Goal: Transaction & Acquisition: Purchase product/service

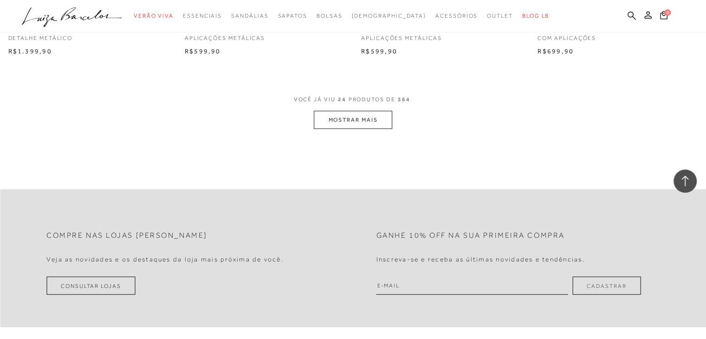
scroll to position [1995, 0]
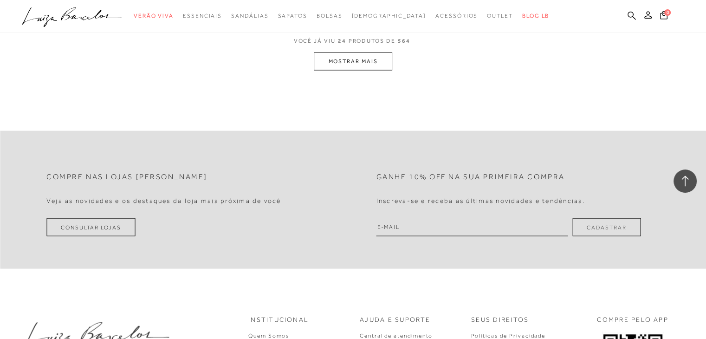
click at [376, 59] on button "MOSTRAR MAIS" at bounding box center [353, 61] width 78 height 18
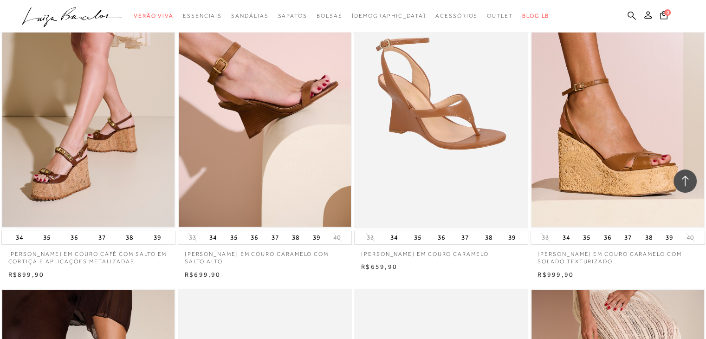
scroll to position [2439, 0]
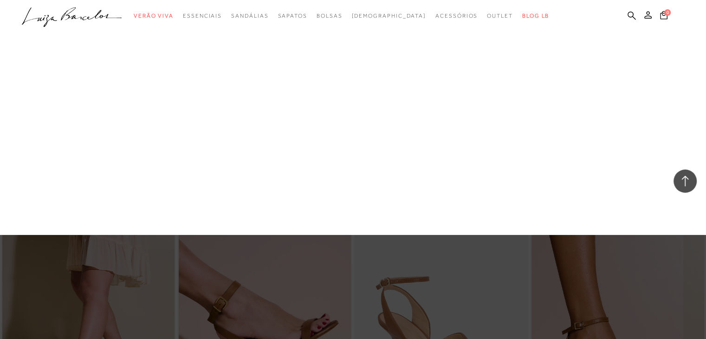
click at [0, 0] on link "Favoritos das Influenciadoras" at bounding box center [0, 0] width 0 height 0
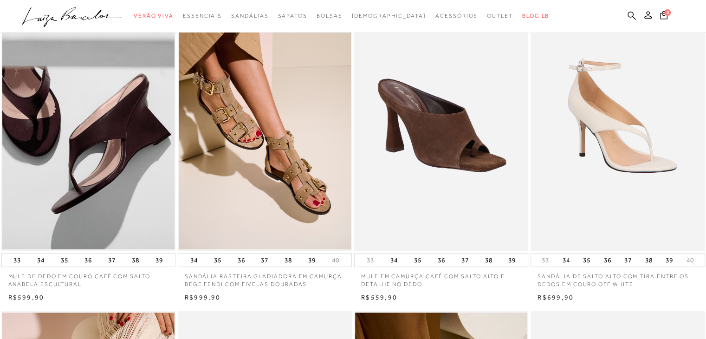
scroll to position [418, 0]
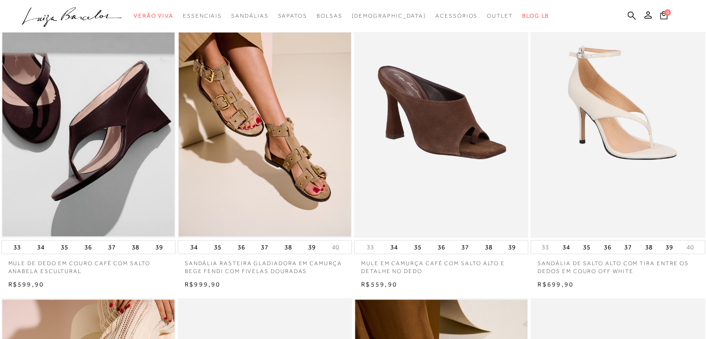
click at [603, 128] on img at bounding box center [617, 106] width 173 height 261
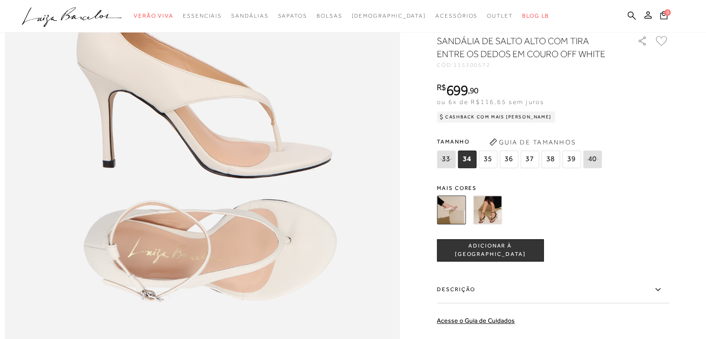
scroll to position [696, 0]
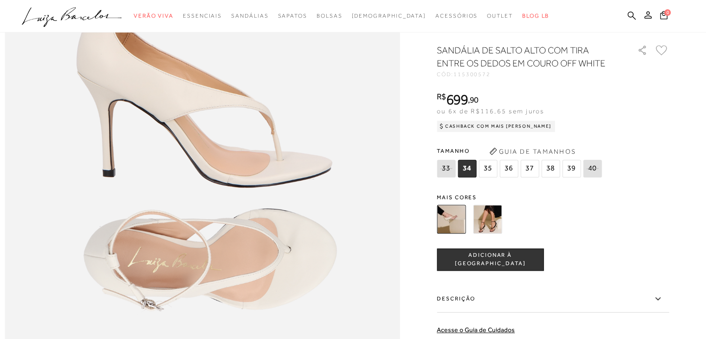
click at [466, 177] on span "34" at bounding box center [466, 169] width 19 height 18
click at [469, 177] on span "34" at bounding box center [466, 169] width 19 height 18
click at [488, 233] on img at bounding box center [487, 219] width 29 height 29
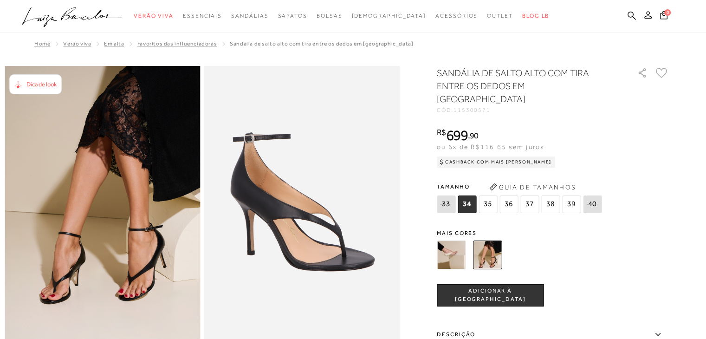
click at [460, 240] on img at bounding box center [451, 254] width 29 height 29
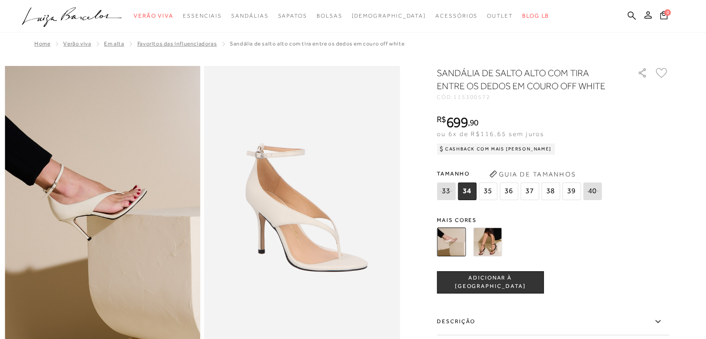
click at [469, 190] on span "34" at bounding box center [466, 191] width 19 height 18
click at [466, 192] on span "34" at bounding box center [466, 191] width 19 height 18
click at [489, 286] on span "ADICIONAR À [GEOGRAPHIC_DATA]" at bounding box center [490, 282] width 106 height 16
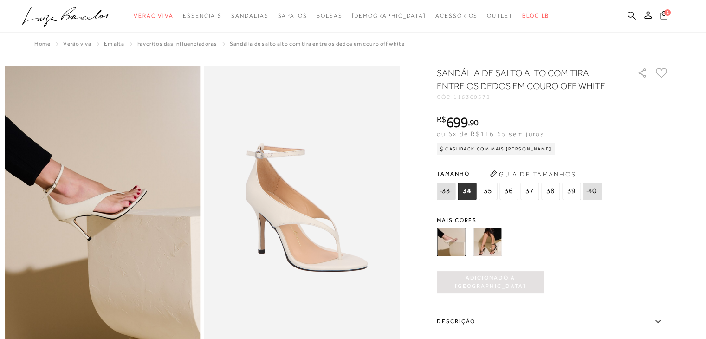
click at [665, 15] on span "1" at bounding box center [667, 12] width 6 height 6
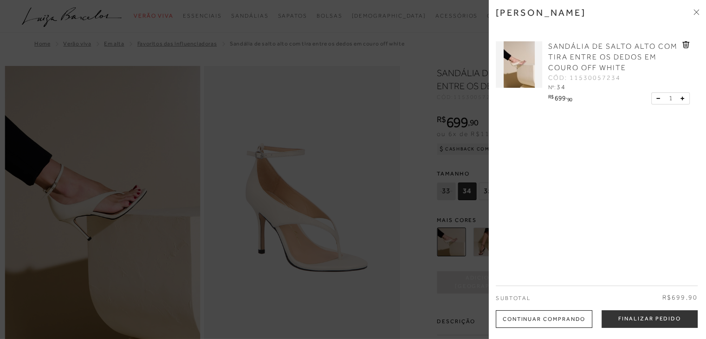
click at [448, 275] on div at bounding box center [353, 169] width 706 height 339
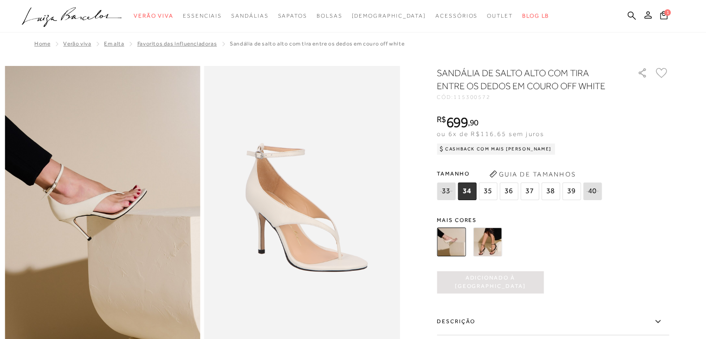
click at [450, 193] on icon at bounding box center [445, 191] width 13 height 12
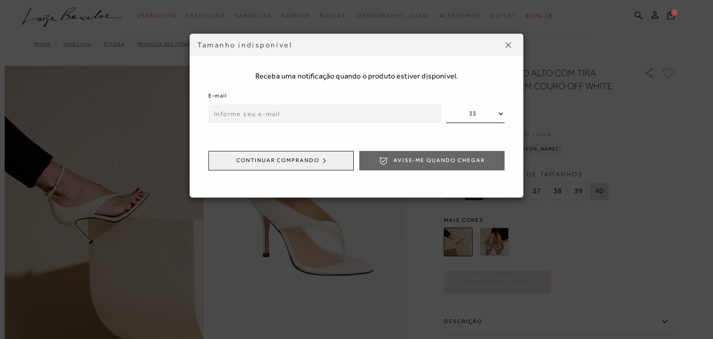
click at [495, 117] on select "33 40" at bounding box center [475, 113] width 58 height 19
click at [508, 42] on img at bounding box center [508, 45] width 6 height 6
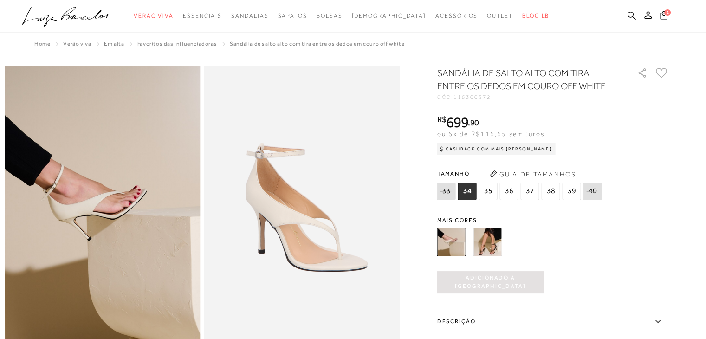
click at [587, 236] on div at bounding box center [542, 242] width 216 height 34
click at [488, 190] on span "35" at bounding box center [487, 191] width 19 height 18
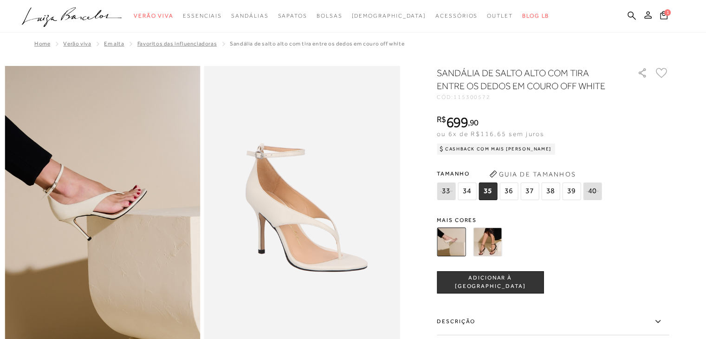
click at [468, 193] on span "34" at bounding box center [466, 191] width 19 height 18
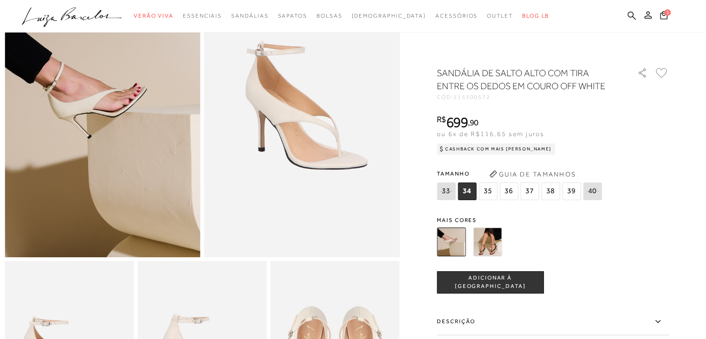
scroll to position [46, 0]
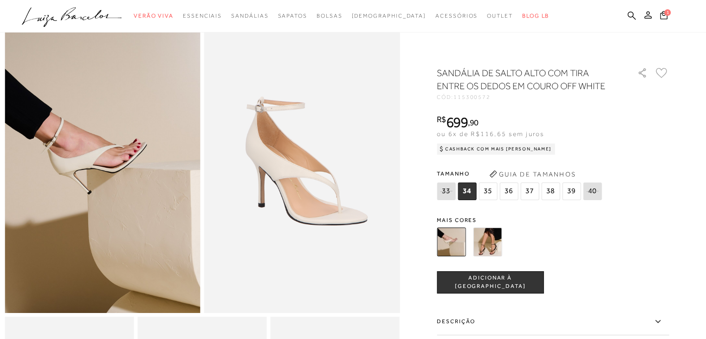
click at [490, 246] on img at bounding box center [487, 241] width 29 height 29
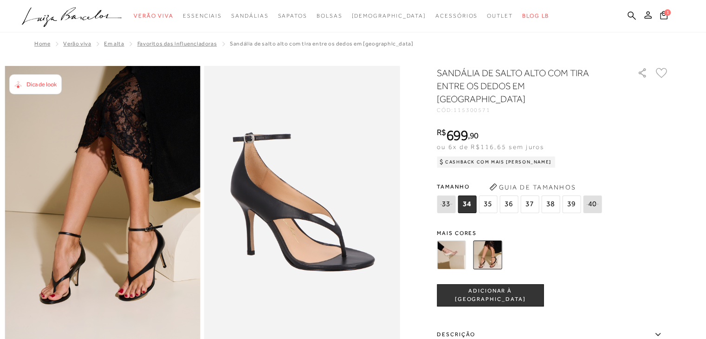
click at [457, 240] on img at bounding box center [451, 254] width 29 height 29
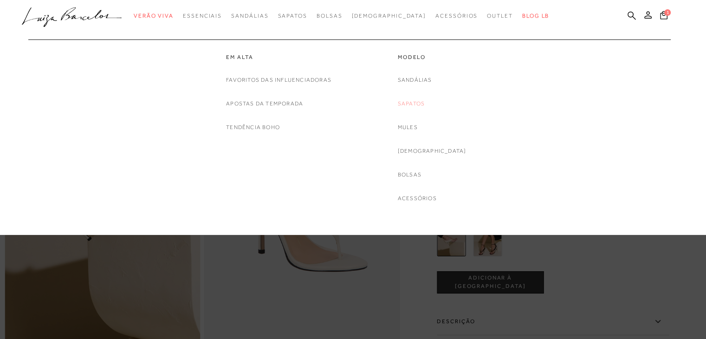
click at [423, 103] on link "Sapatos" at bounding box center [411, 104] width 27 height 10
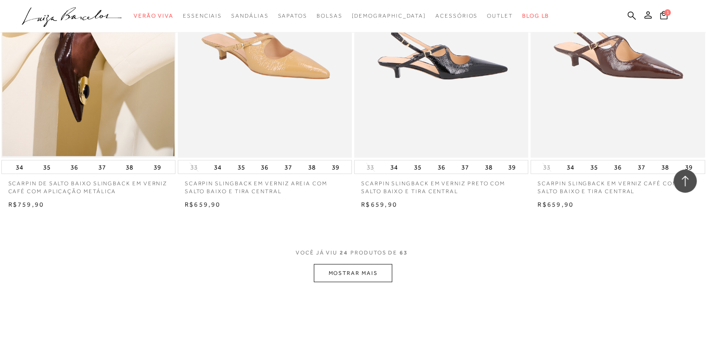
scroll to position [1856, 0]
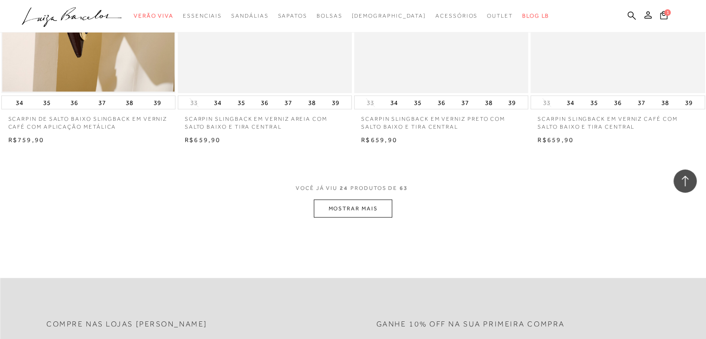
click at [357, 199] on button "MOSTRAR MAIS" at bounding box center [353, 208] width 78 height 18
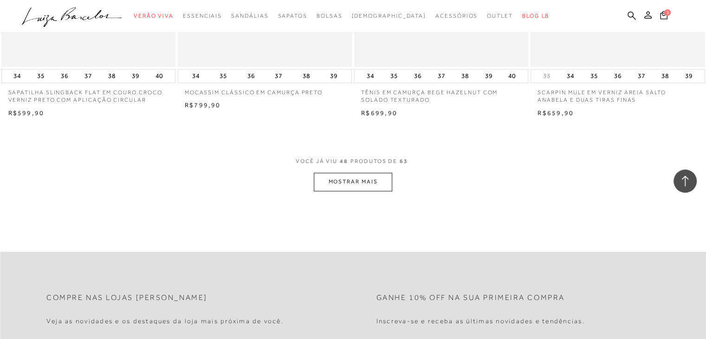
scroll to position [3804, 0]
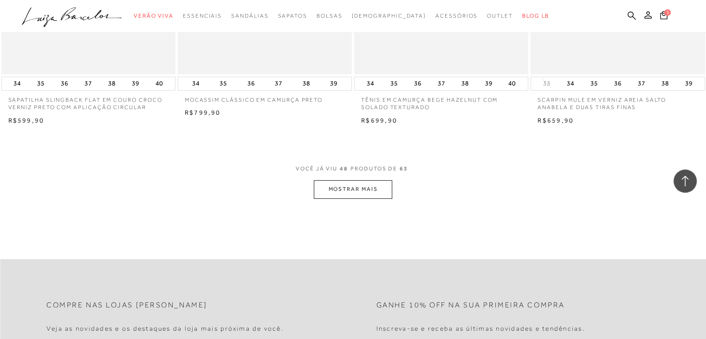
click at [347, 180] on button "MOSTRAR MAIS" at bounding box center [353, 189] width 78 height 18
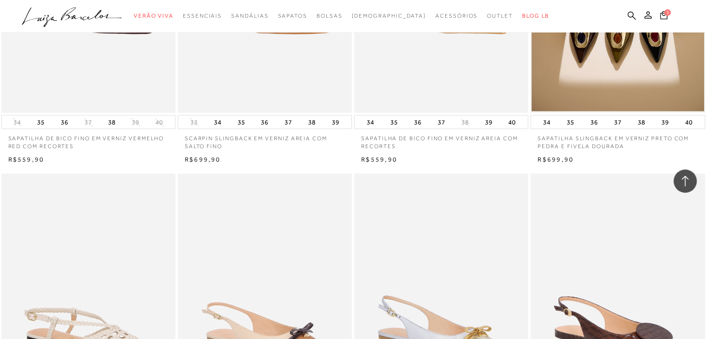
scroll to position [2227, 0]
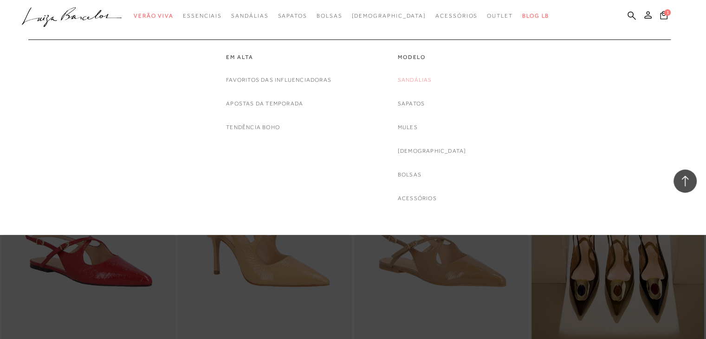
click at [429, 81] on link "Sandálias" at bounding box center [415, 80] width 34 height 10
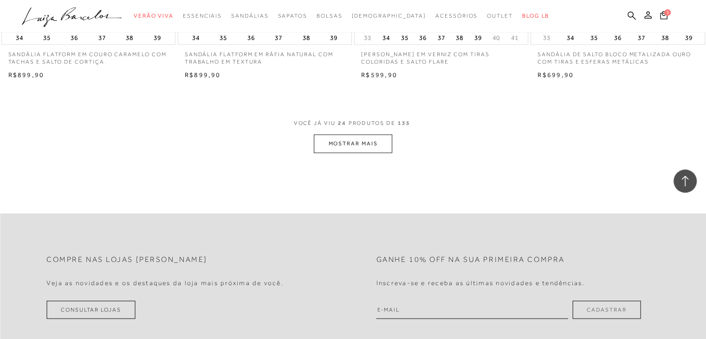
scroll to position [1902, 0]
click at [343, 147] on button "MOSTRAR MAIS" at bounding box center [353, 146] width 78 height 18
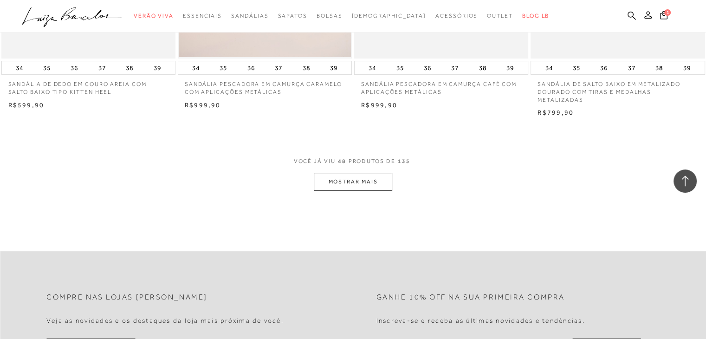
scroll to position [3804, 0]
click at [365, 181] on button "MOSTRAR MAIS" at bounding box center [353, 182] width 78 height 18
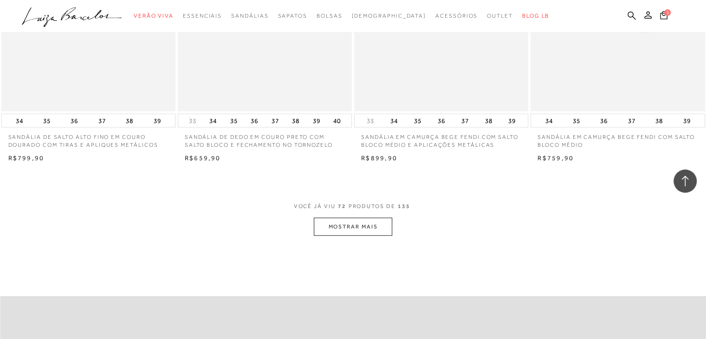
scroll to position [5753, 0]
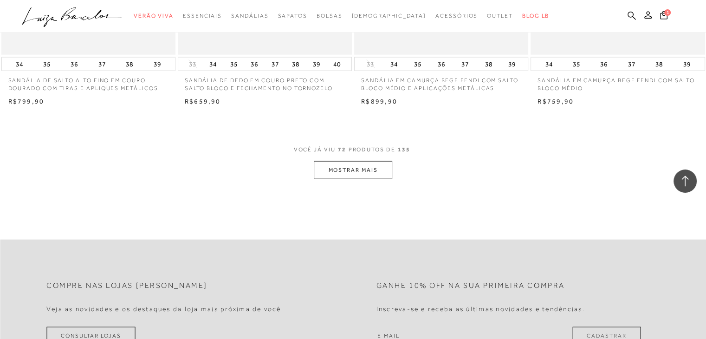
click at [358, 172] on button "MOSTRAR MAIS" at bounding box center [353, 170] width 78 height 18
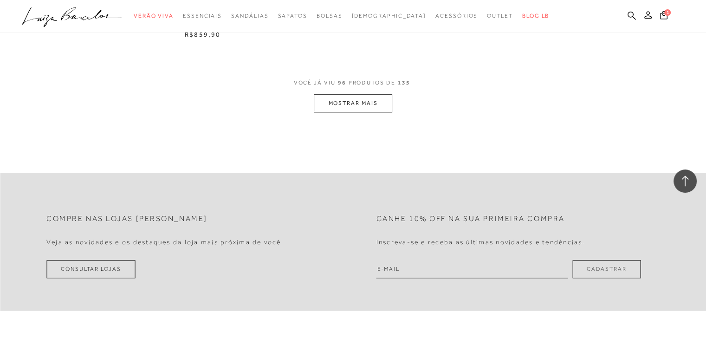
scroll to position [7701, 0]
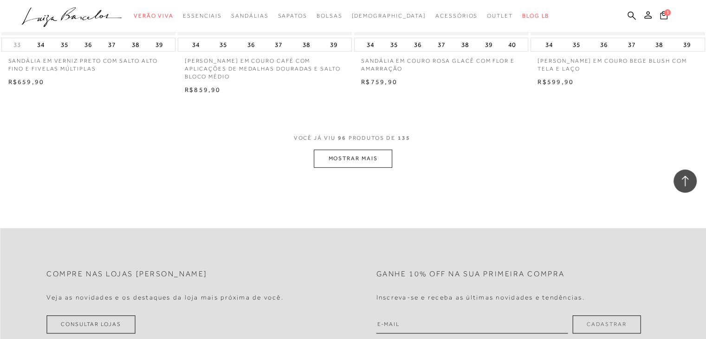
click at [358, 149] on button "MOSTRAR MAIS" at bounding box center [353, 158] width 78 height 18
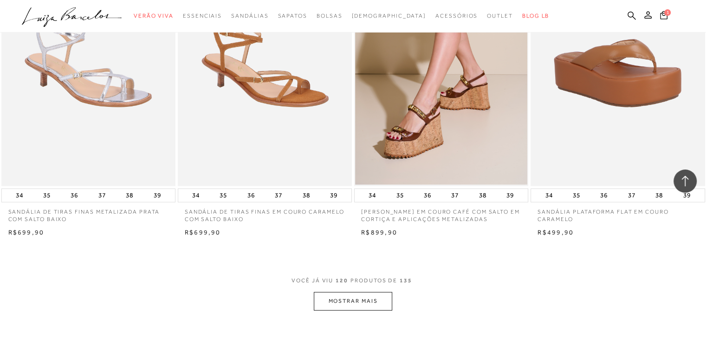
scroll to position [9650, 0]
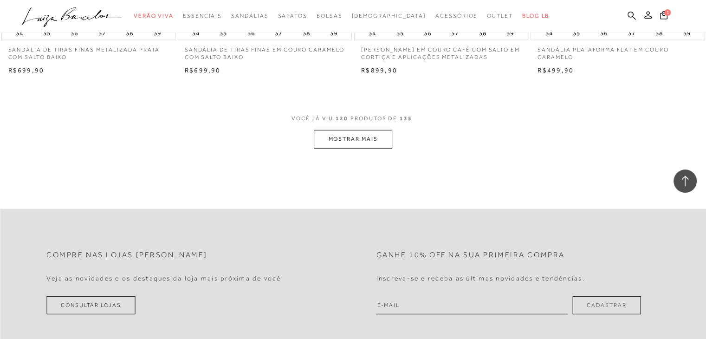
click at [354, 130] on button "MOSTRAR MAIS" at bounding box center [353, 139] width 78 height 18
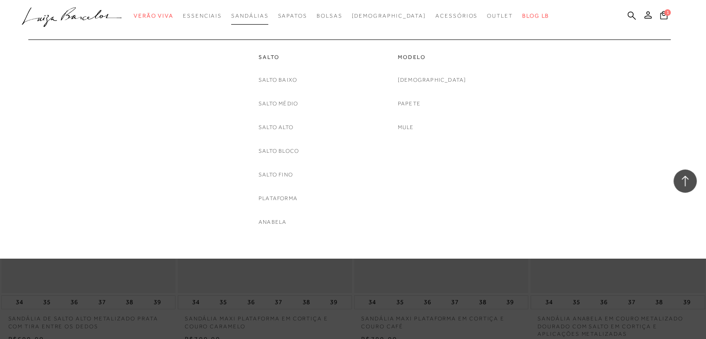
scroll to position [9928, 0]
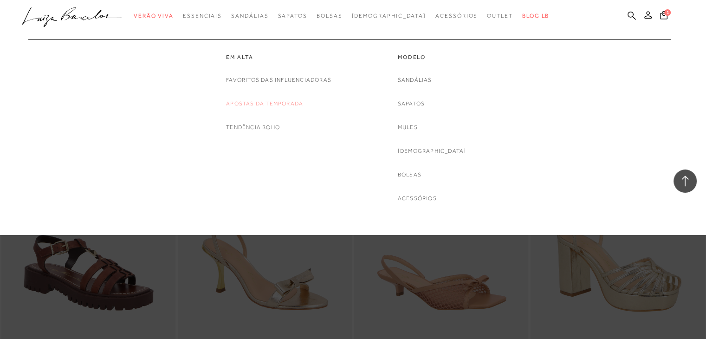
click at [273, 104] on link "Apostas da Temporada" at bounding box center [264, 104] width 77 height 10
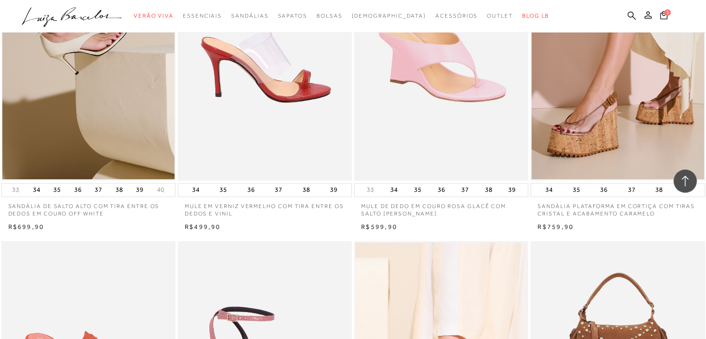
scroll to position [696, 0]
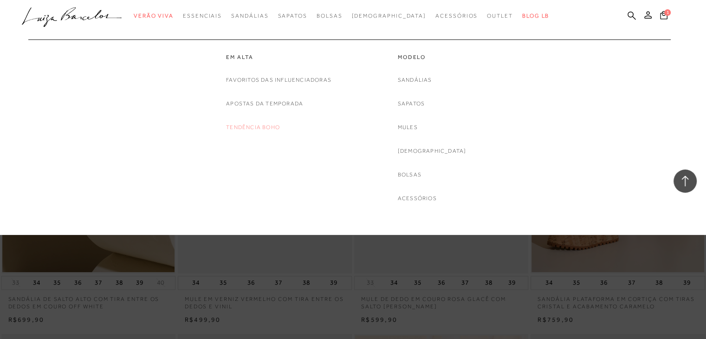
click at [262, 127] on link "Tendência Boho" at bounding box center [253, 127] width 54 height 10
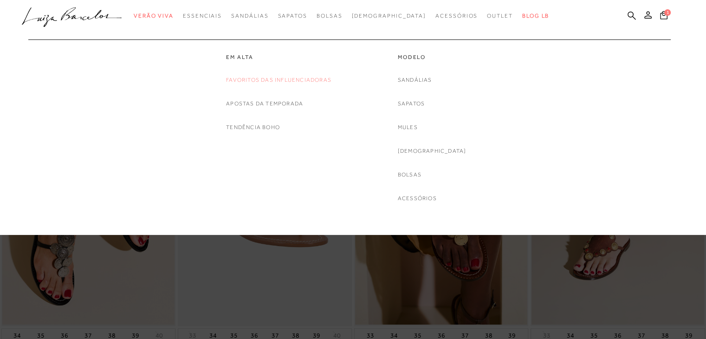
click at [270, 84] on link "Favoritos das Influenciadoras" at bounding box center [278, 80] width 105 height 10
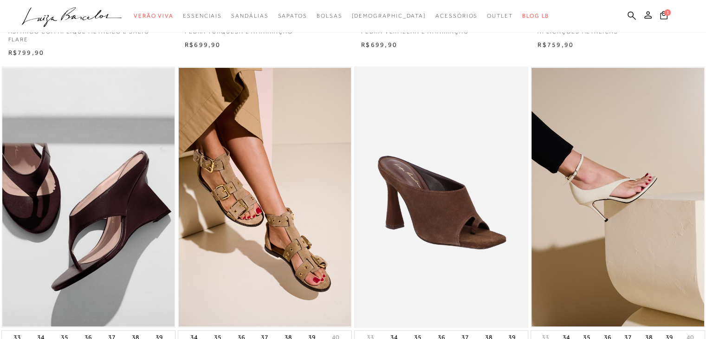
scroll to position [418, 0]
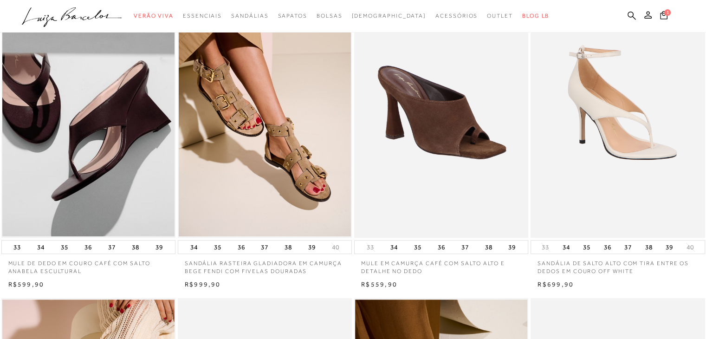
click at [604, 125] on img at bounding box center [617, 106] width 173 height 261
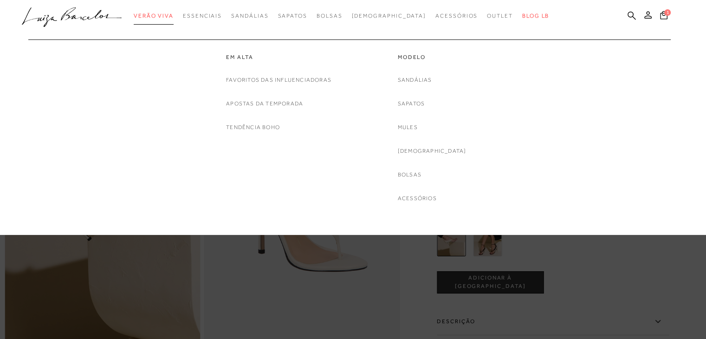
click at [174, 19] on link "Verão Viva" at bounding box center [154, 15] width 40 height 17
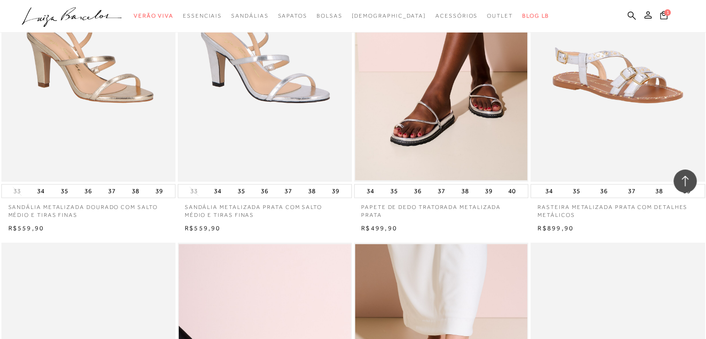
scroll to position [1067, 0]
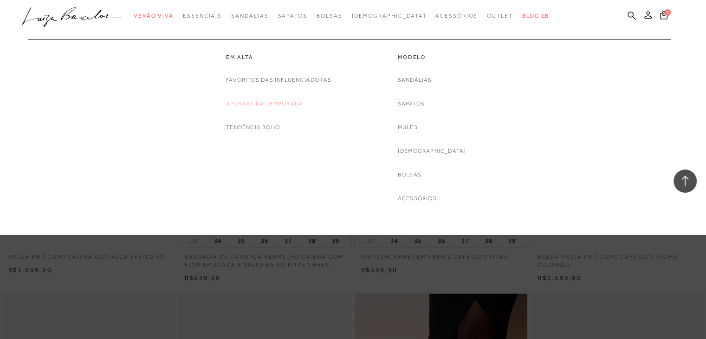
click at [271, 102] on link "Apostas da Temporada" at bounding box center [264, 104] width 77 height 10
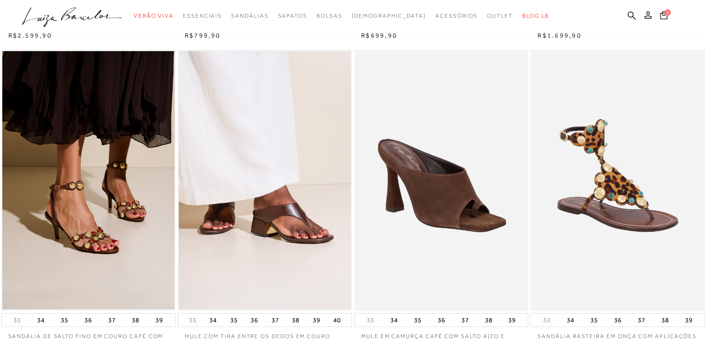
scroll to position [232, 0]
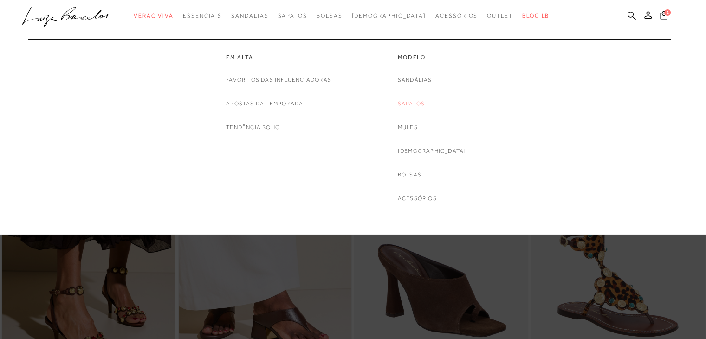
click at [424, 101] on link "Sapatos" at bounding box center [411, 104] width 27 height 10
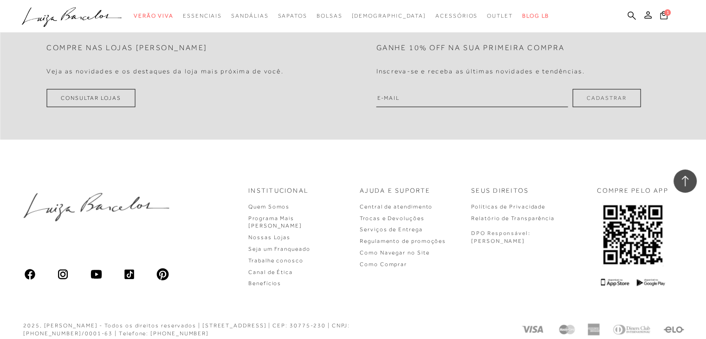
scroll to position [1854, 0]
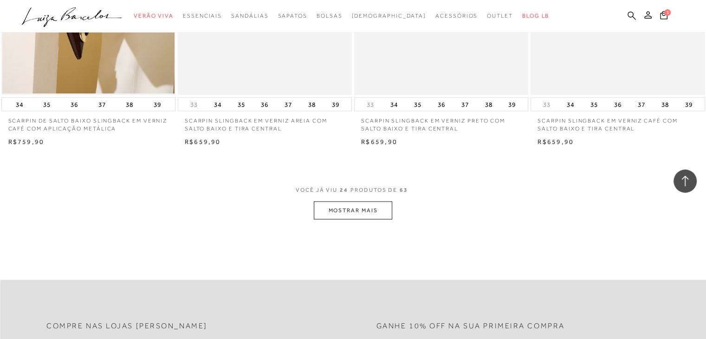
click at [634, 15] on icon at bounding box center [631, 15] width 8 height 9
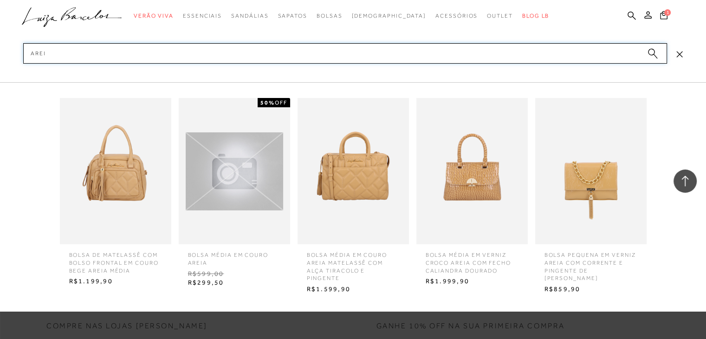
type input "areia"
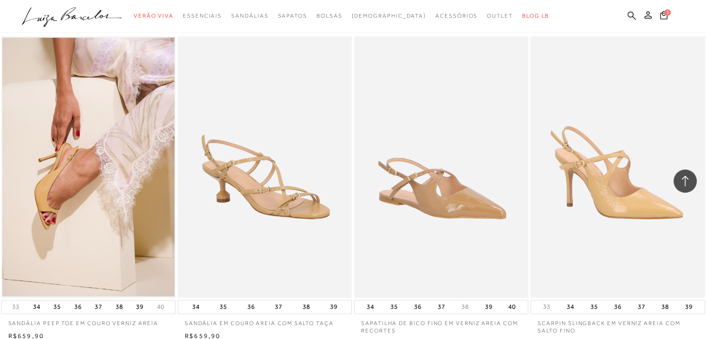
scroll to position [696, 0]
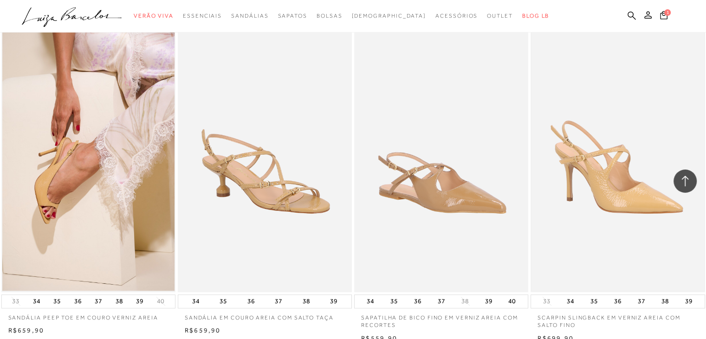
click at [604, 165] on img at bounding box center [617, 161] width 172 height 258
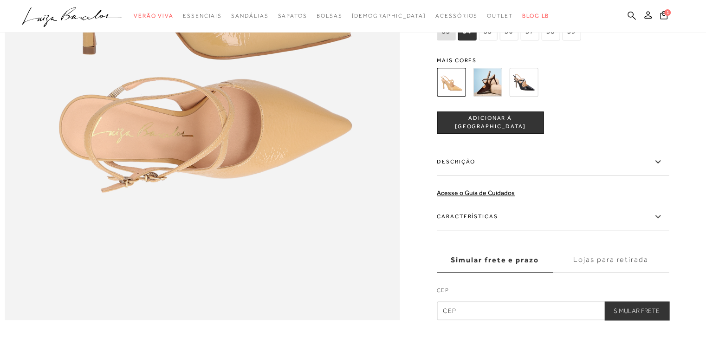
scroll to position [881, 0]
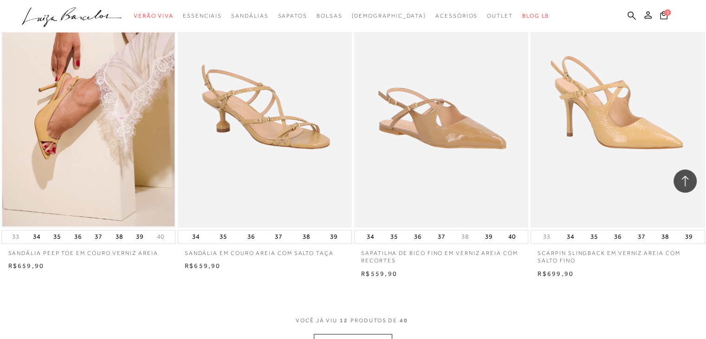
scroll to position [742, 0]
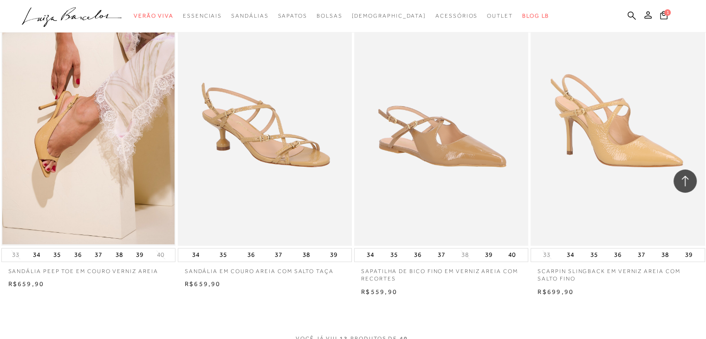
click at [88, 158] on img at bounding box center [88, 115] width 172 height 258
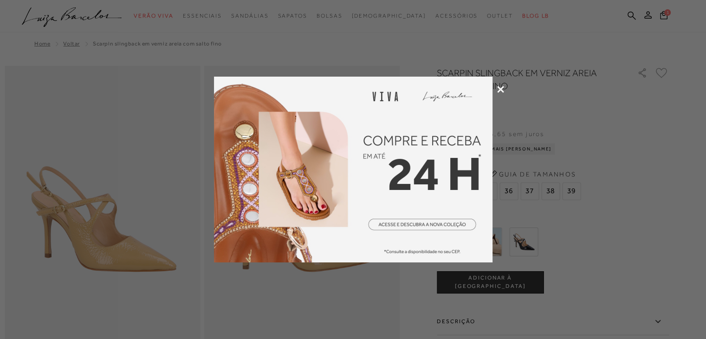
click at [499, 88] on icon at bounding box center [500, 89] width 7 height 7
